Goal: Find contact information: Find contact information

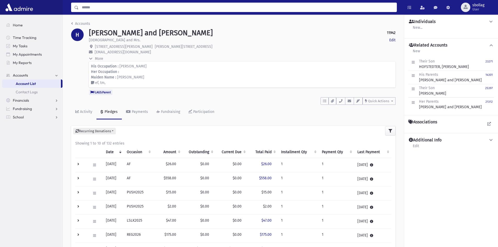
click at [155, 9] on input "Search" at bounding box center [238, 7] width 318 height 9
type input "******"
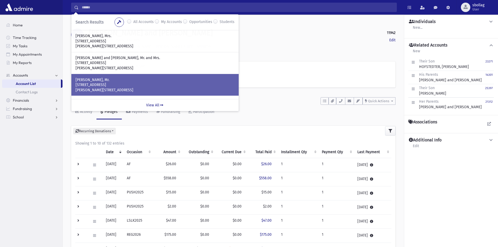
click at [173, 88] on p "[PERSON_NAME][STREET_ADDRESS]" at bounding box center [155, 90] width 159 height 5
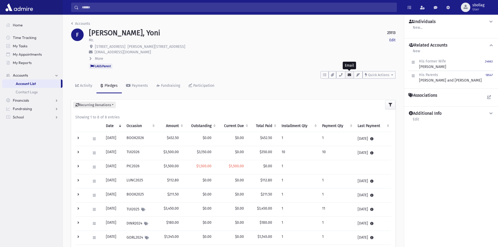
click at [348, 75] on icon "button" at bounding box center [350, 74] width 4 height 3
drag, startPoint x: 385, startPoint y: 88, endPoint x: 403, endPoint y: 88, distance: 18.3
click at [403, 88] on div "HisEmail (Default) : yoni@fihrer.com" at bounding box center [396, 88] width 91 height 5
click at [351, 76] on icon "button" at bounding box center [350, 74] width 4 height 3
click at [384, 89] on div "HisEmail (Default) : yoni@fihrer.com" at bounding box center [396, 88] width 91 height 5
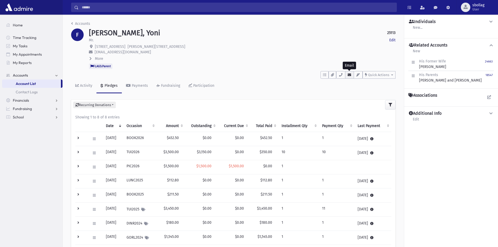
click at [351, 75] on icon "button" at bounding box center [350, 74] width 4 height 3
drag, startPoint x: 359, startPoint y: 87, endPoint x: 404, endPoint y: 86, distance: 44.7
click at [404, 86] on div "HisEmail (Default) : yoni@fihrer.com" at bounding box center [396, 88] width 91 height 5
click at [489, 23] on icon at bounding box center [491, 22] width 5 height 4
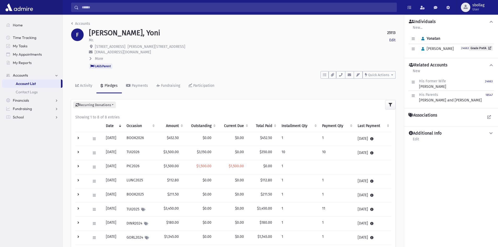
click at [489, 23] on icon at bounding box center [491, 22] width 5 height 4
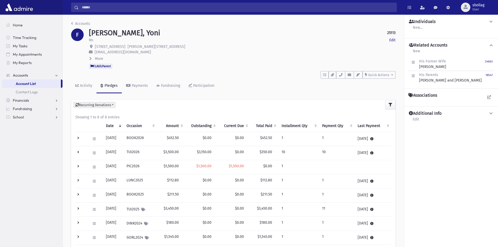
click at [489, 23] on icon at bounding box center [491, 22] width 5 height 4
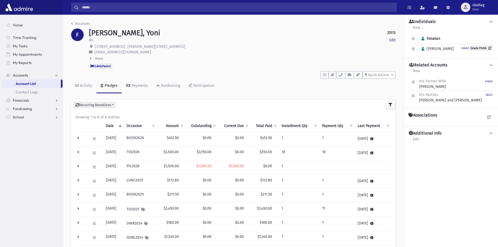
click at [92, 60] on span at bounding box center [90, 58] width 3 height 4
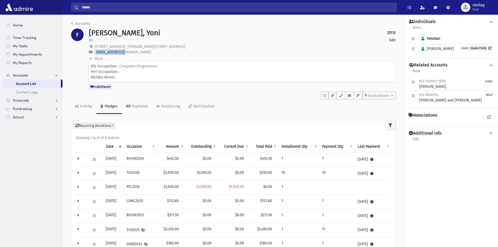
drag, startPoint x: 94, startPoint y: 53, endPoint x: 124, endPoint y: 53, distance: 30.6
click at [124, 53] on p "yoni@fihrer.com" at bounding box center [242, 51] width 307 height 5
copy span "yoni@fihrer.com"
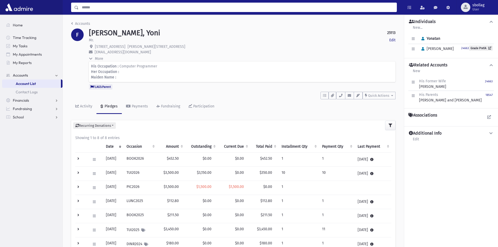
click at [111, 8] on input "Search" at bounding box center [238, 7] width 318 height 9
type input "********"
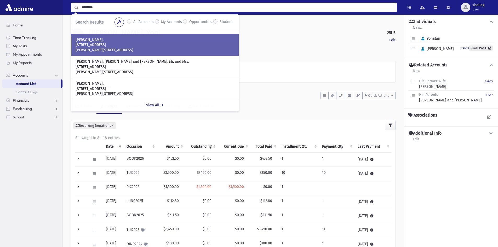
scroll to position [62, 0]
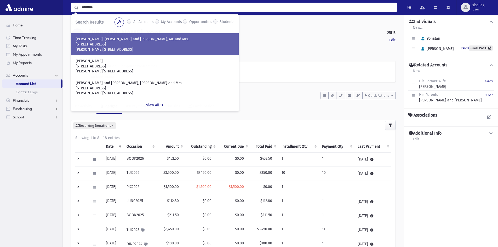
click at [125, 50] on p "[PERSON_NAME][STREET_ADDRESS]" at bounding box center [155, 49] width 159 height 5
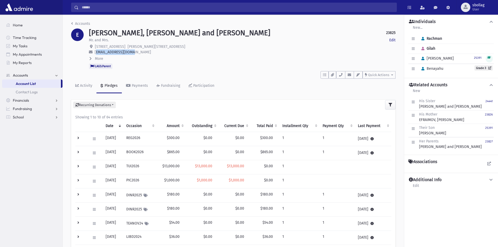
drag, startPoint x: 138, startPoint y: 54, endPoint x: 94, endPoint y: 53, distance: 43.7
click at [94, 53] on p "[EMAIL_ADDRESS][DOMAIN_NAME]" at bounding box center [242, 51] width 307 height 5
copy span "[EMAIL_ADDRESS][DOMAIN_NAME]"
click at [96, 56] on button "More" at bounding box center [96, 58] width 15 height 5
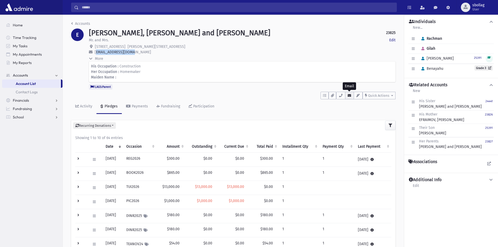
click at [350, 95] on icon "button" at bounding box center [350, 95] width 4 height 3
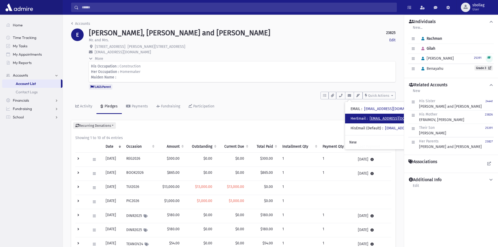
click at [374, 118] on link "[EMAIL_ADDRESS][DOMAIN_NAME]" at bounding box center [398, 118] width 56 height 4
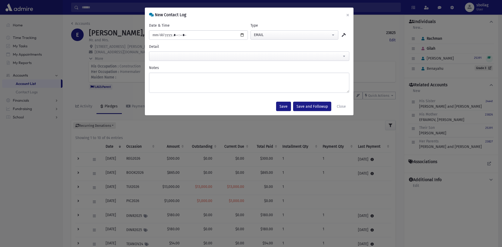
click at [359, 69] on div "**********" at bounding box center [251, 123] width 502 height 247
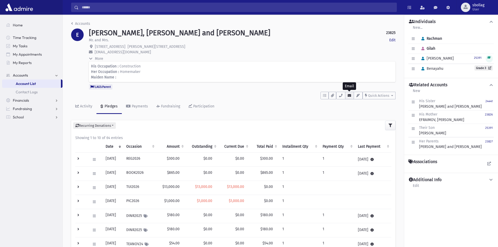
click at [350, 95] on icon "button" at bounding box center [350, 95] width 4 height 3
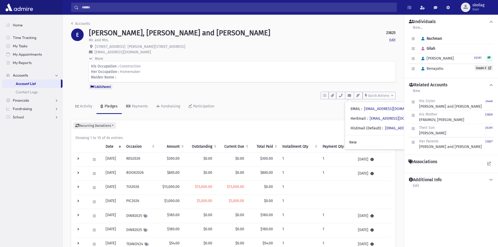
drag, startPoint x: 370, startPoint y: 127, endPoint x: 438, endPoint y: 125, distance: 67.5
click at [438, 125] on div "Accounts E [PERSON_NAME], [PERSON_NAME] and [PERSON_NAME] 23825 Edit Mr. and Mr…" at bounding box center [280, 185] width 435 height 341
click at [395, 172] on div "Showing 1 to 10 of 64 entries Date Occasion Amount Outstanding Current Due Tota…" at bounding box center [233, 230] width 325 height 199
